Goal: Information Seeking & Learning: Find specific fact

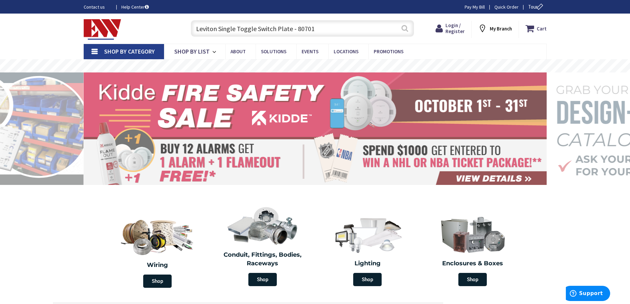
type input "Leviton Single Toggle Switch Plate - 80701"
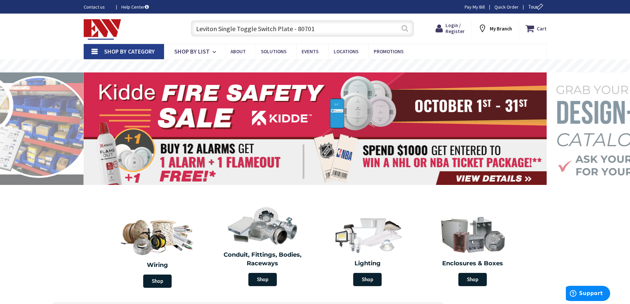
click at [404, 28] on button "Search" at bounding box center [404, 28] width 9 height 15
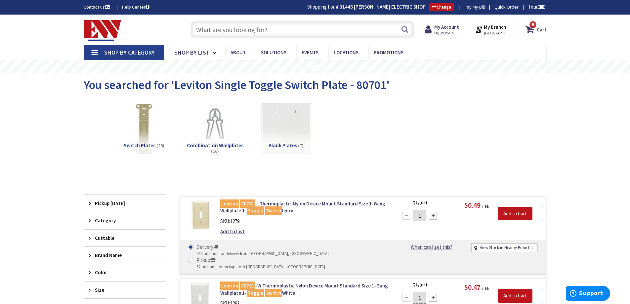
paste input "Leviton Single Toggle Switch Plate - 80701"
type input "Leviton Single Toggle Switch Plate - 80701"
click at [407, 29] on button "Search" at bounding box center [404, 29] width 9 height 15
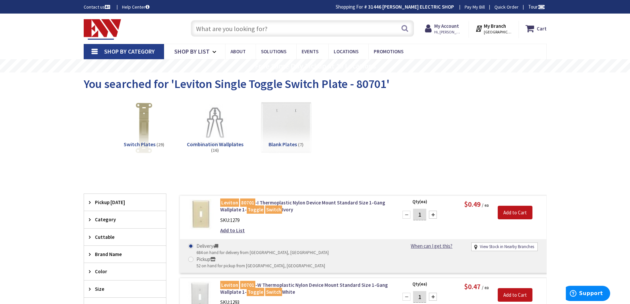
click at [139, 142] on span "Switch Plates" at bounding box center [140, 144] width 32 height 7
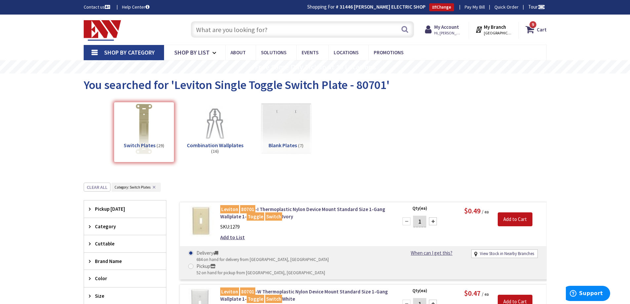
paste input "Lev Switch Cover Jewel"
type input "Lev Switch Cover Jewel"
click at [404, 27] on button "Search" at bounding box center [404, 29] width 9 height 15
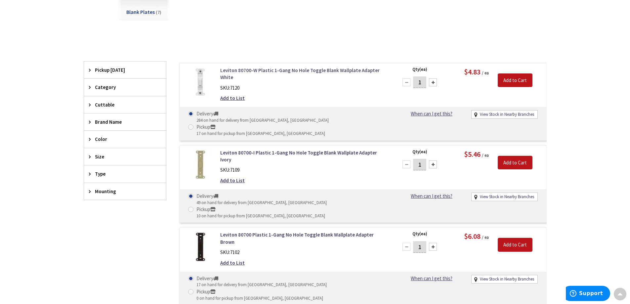
click at [236, 72] on link "Leviton 80700-W Plastic 1-Gang No Hole Toggle Blank Wallplate Adapter White" at bounding box center [304, 74] width 168 height 14
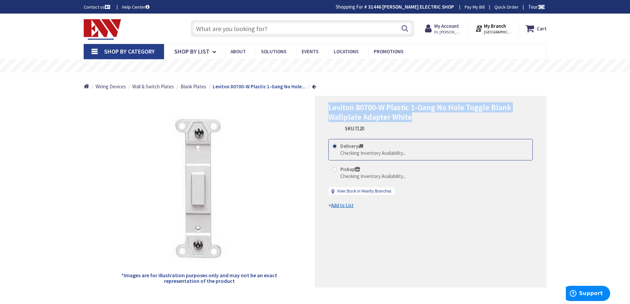
drag, startPoint x: 326, startPoint y: 109, endPoint x: 493, endPoint y: 120, distance: 167.3
click at [493, 120] on div "Leviton 80700-W Plastic 1-Gang No Hole Toggle Blank Wallplate Adapter White SKU…" at bounding box center [430, 191] width 231 height 191
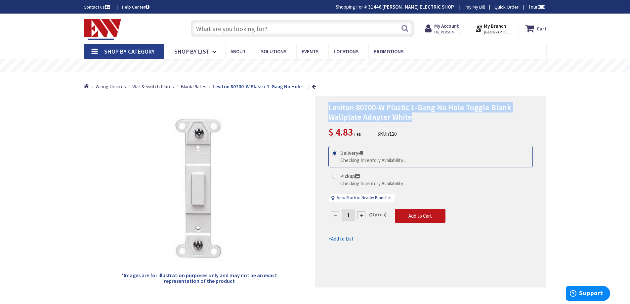
copy span "Leviton 80700-W Plastic 1-Gang No Hole Toggle Blank Wallplate Adapter White"
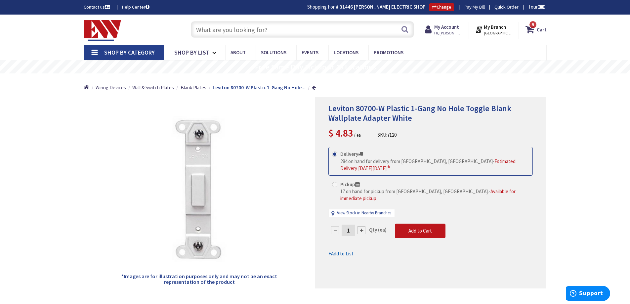
paste input "Lutron Ariadni Toggle CFL / LED Di"
type input "Lutron Ariadni Toggle CFL / LED Di"
click at [406, 31] on button "Search" at bounding box center [404, 29] width 9 height 15
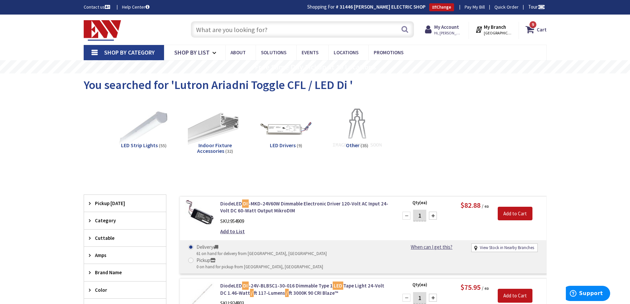
click at [228, 33] on input "text" at bounding box center [302, 29] width 223 height 17
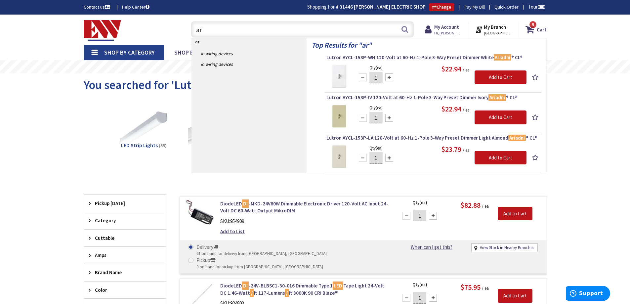
type input "a"
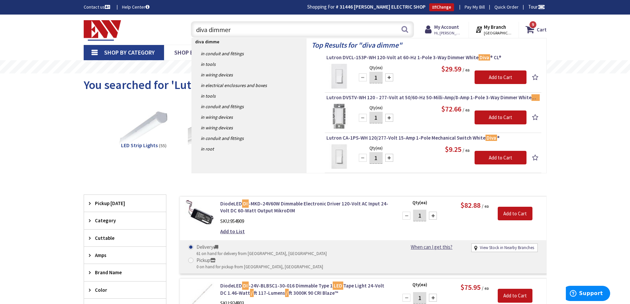
type input "diva dimmers"
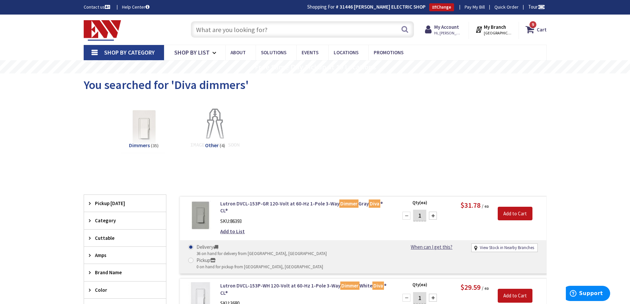
click at [234, 26] on input "text" at bounding box center [302, 29] width 223 height 17
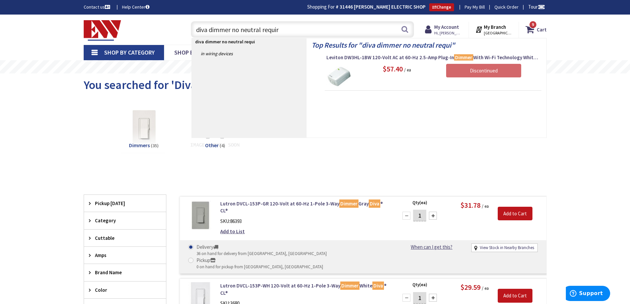
type input "diva dimmer no neutral require"
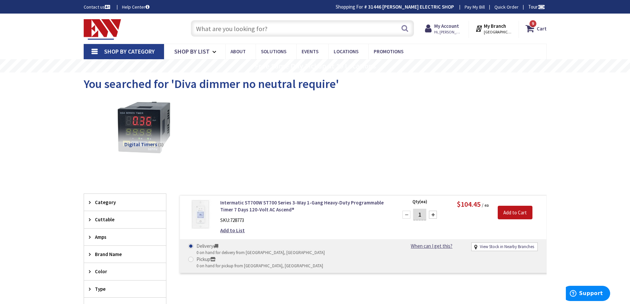
click at [222, 27] on input "text" at bounding box center [302, 28] width 223 height 17
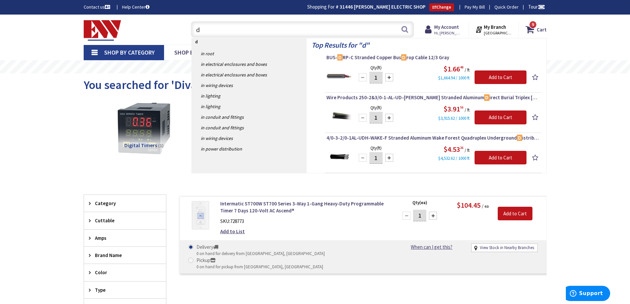
type input "d"
